Goal: Navigation & Orientation: Find specific page/section

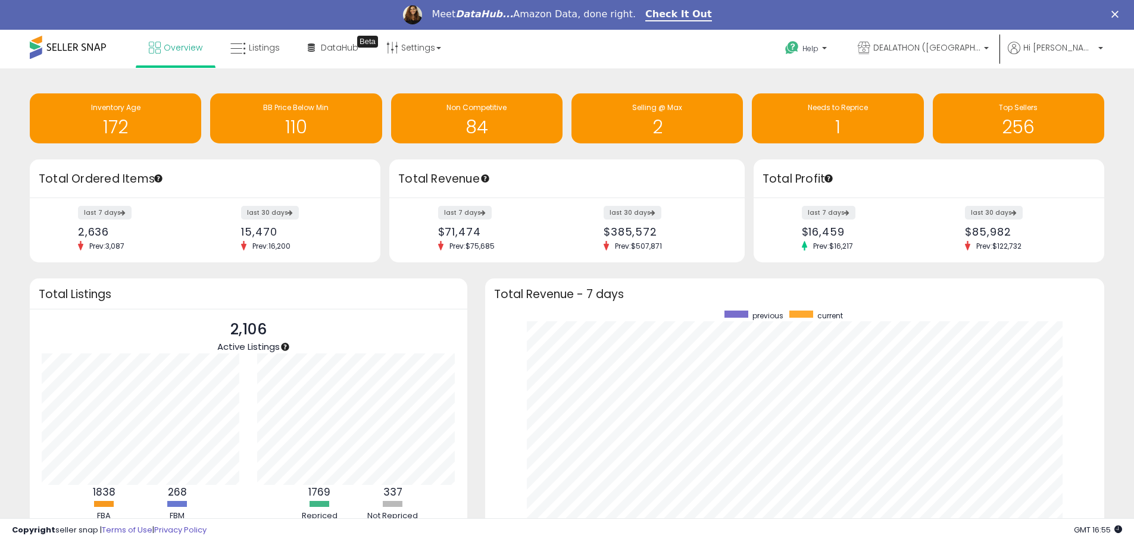
scroll to position [225, 596]
click at [961, 50] on span "DEALATHON ([GEOGRAPHIC_DATA])" at bounding box center [926, 48] width 107 height 12
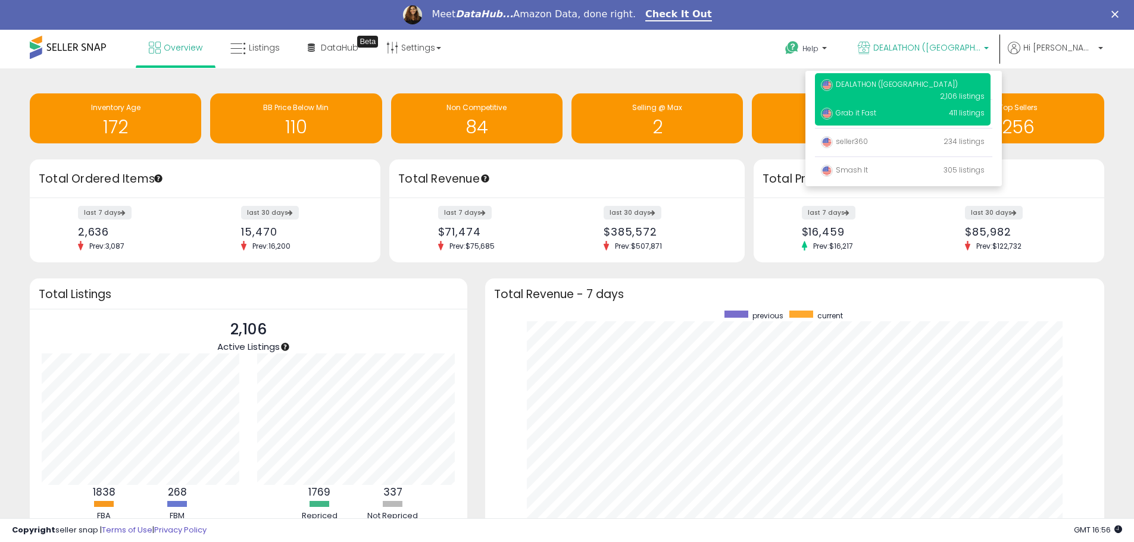
click at [876, 112] on span "Grab it Fast" at bounding box center [848, 113] width 55 height 10
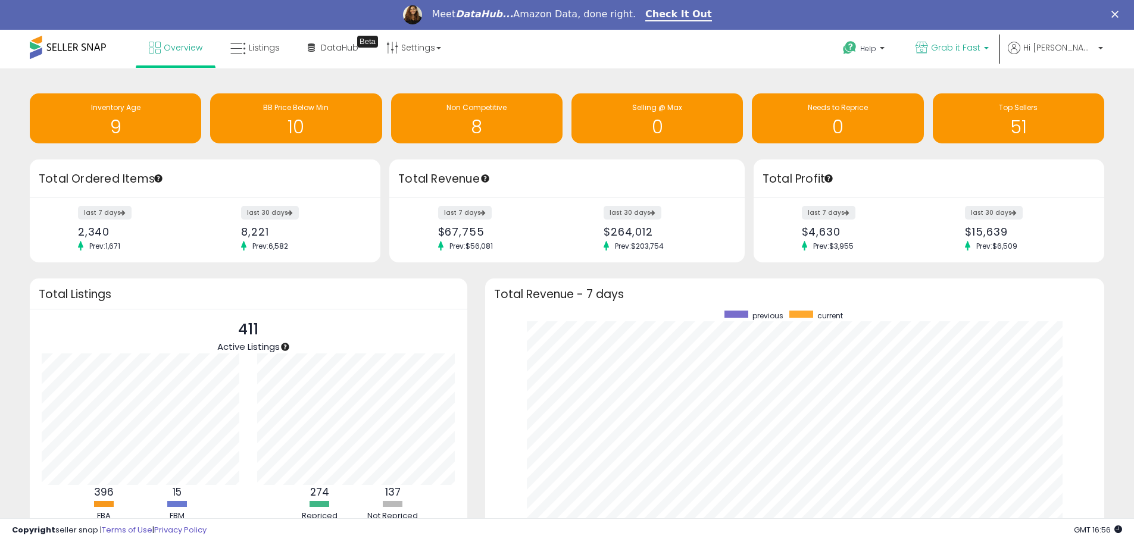
click at [965, 45] on span "Grab it Fast" at bounding box center [955, 48] width 49 height 12
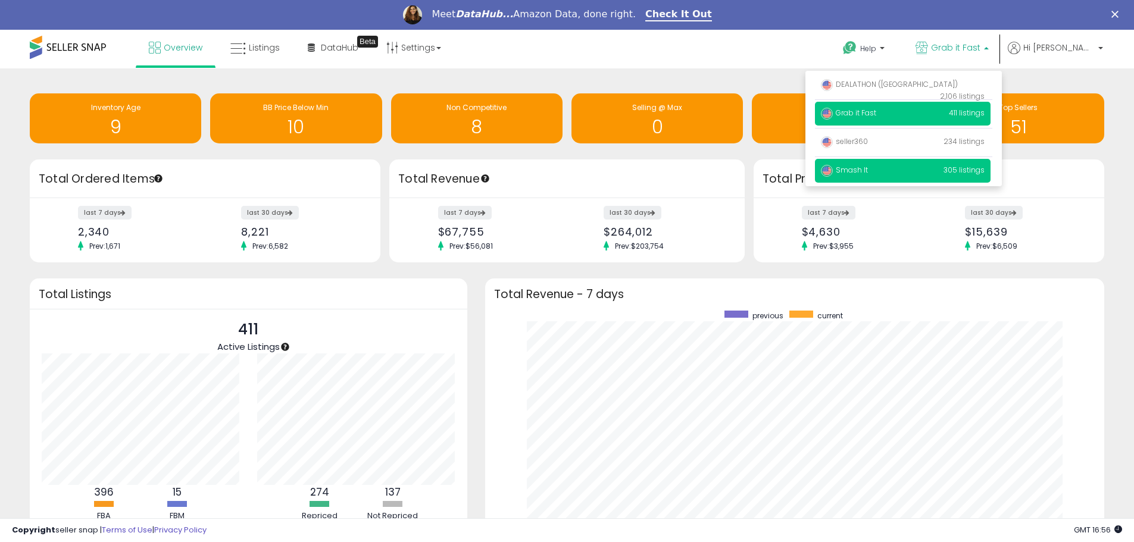
click at [868, 172] on span "Smash It" at bounding box center [844, 170] width 47 height 10
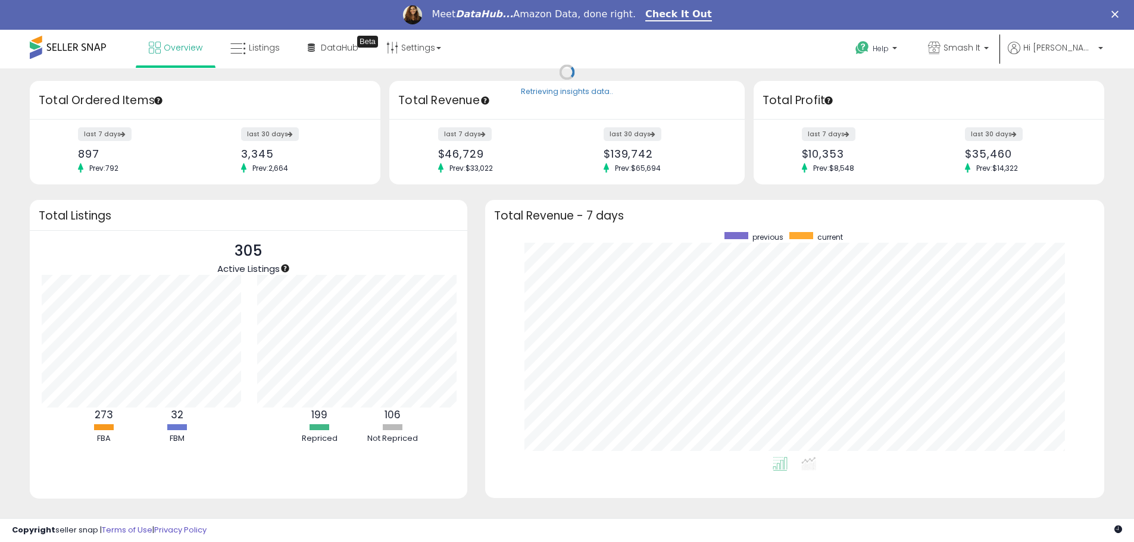
scroll to position [595201, 594831]
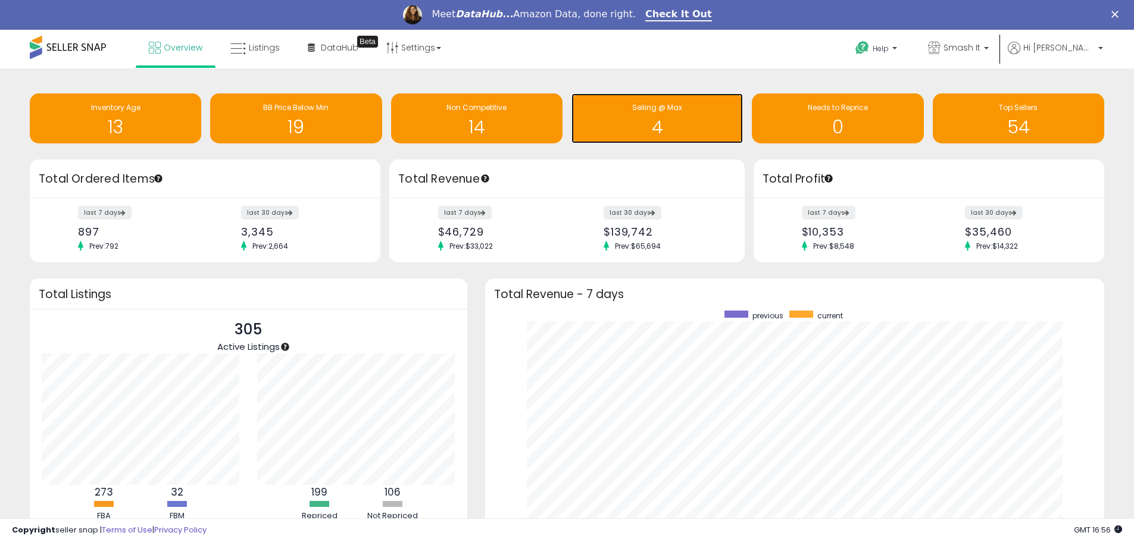
click at [659, 123] on h1 "4" at bounding box center [658, 127] width 160 height 20
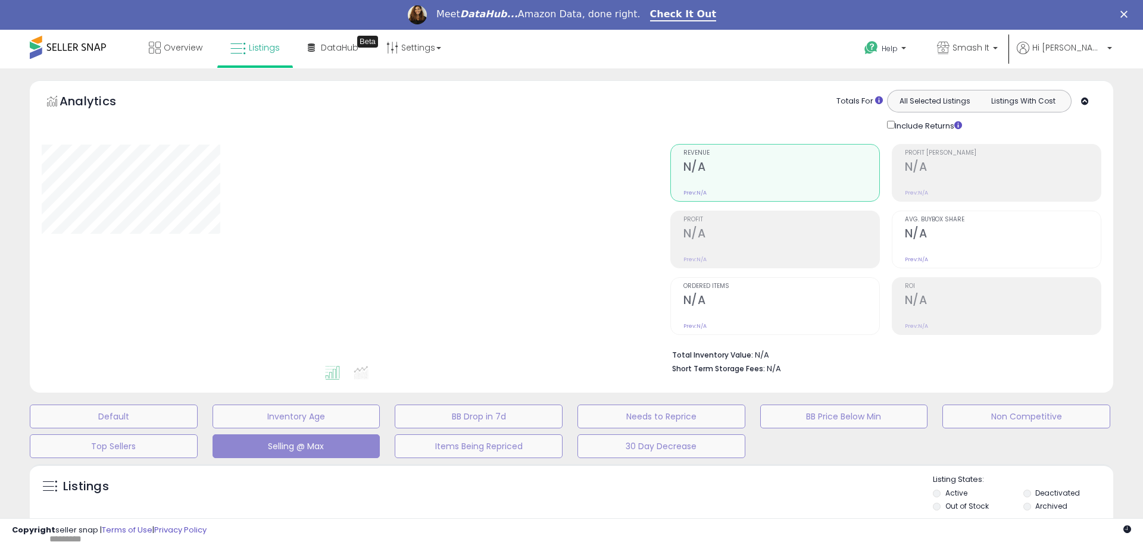
select select "**"
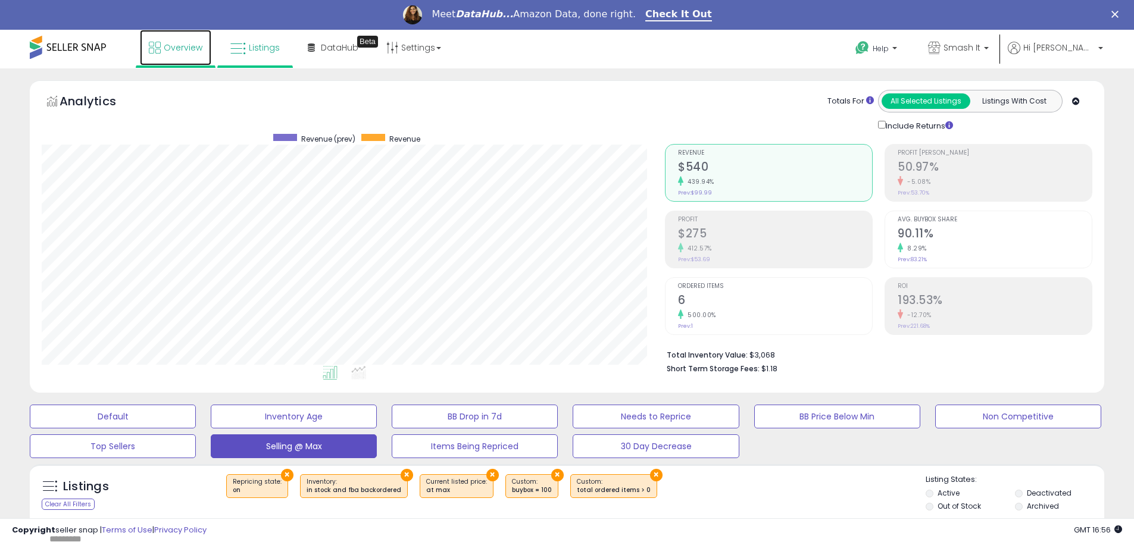
click at [192, 54] on link "Overview" at bounding box center [175, 48] width 71 height 36
